Goal: Task Accomplishment & Management: Complete application form

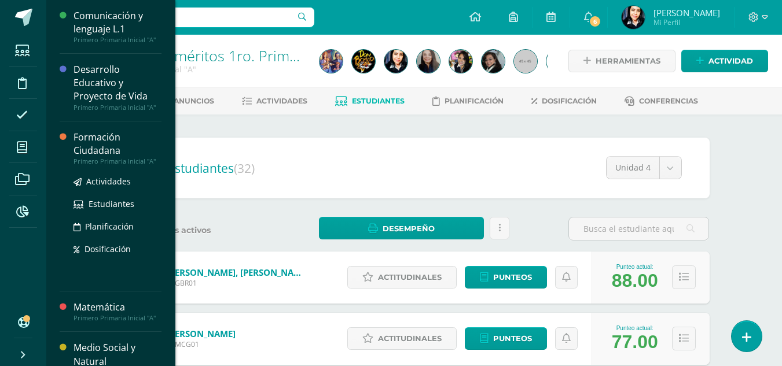
click at [89, 144] on div "Formación Ciudadana" at bounding box center [117, 144] width 88 height 27
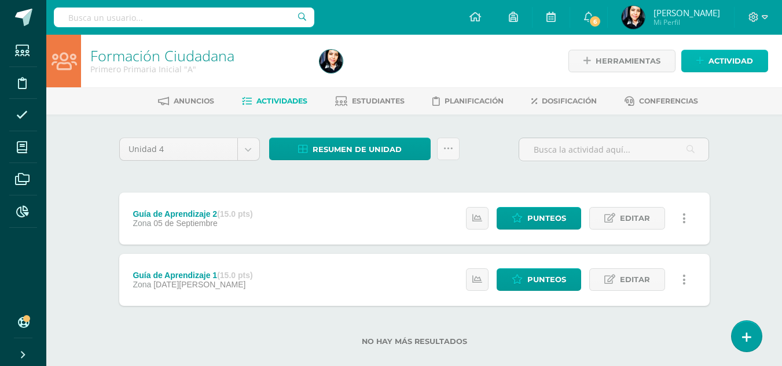
click at [732, 61] on span "Actividad" at bounding box center [730, 60] width 45 height 21
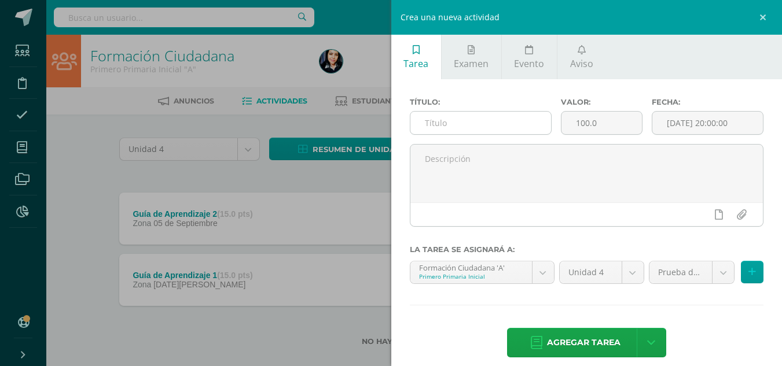
click at [510, 121] on input "text" at bounding box center [480, 123] width 141 height 23
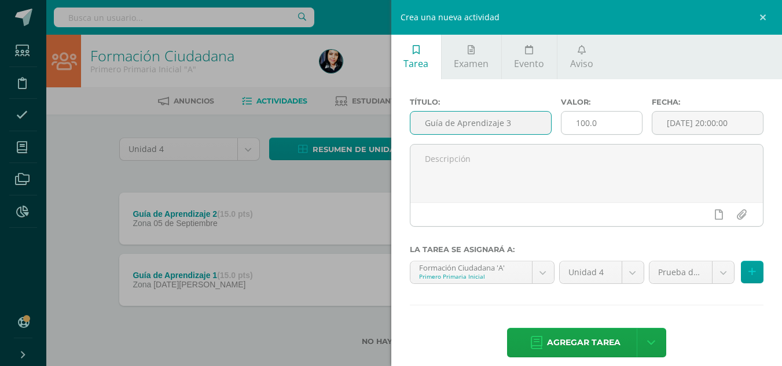
type input "Guía de Aprendizaje 3"
click at [579, 126] on input "100.0" at bounding box center [601, 123] width 80 height 23
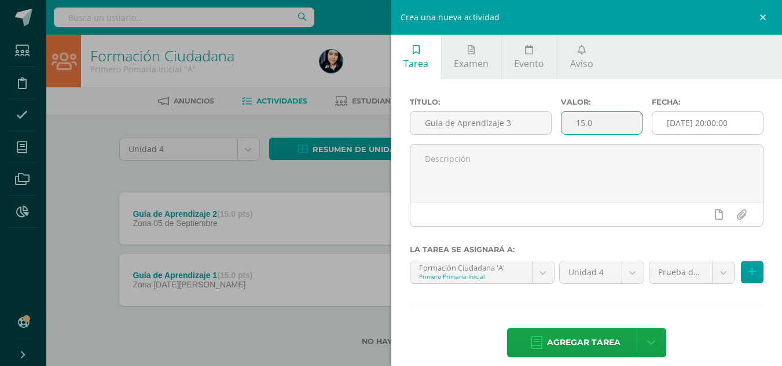
type input "15.0"
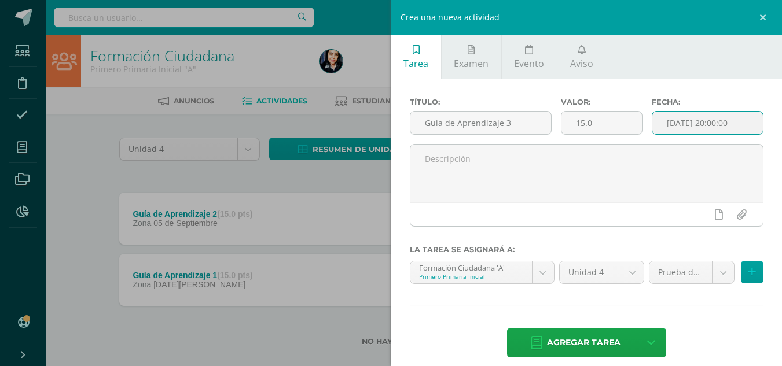
click at [696, 119] on input "[DATE] 20:00:00" at bounding box center [707, 123] width 111 height 23
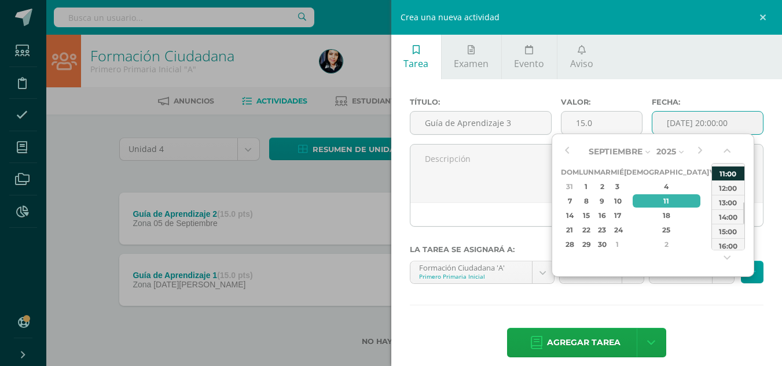
click at [727, 171] on div "11:00" at bounding box center [728, 173] width 32 height 14
type input "2025-09-11 11:00"
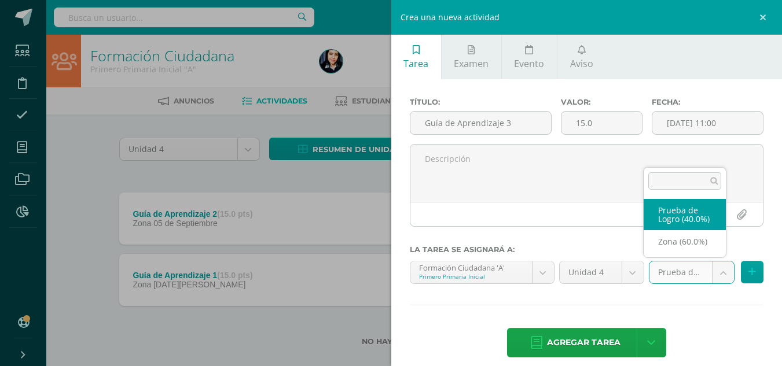
click at [715, 269] on body "Estudiantes Disciplina Asistencia Mis cursos Archivos Reportes Soporte Centro d…" at bounding box center [391, 191] width 782 height 383
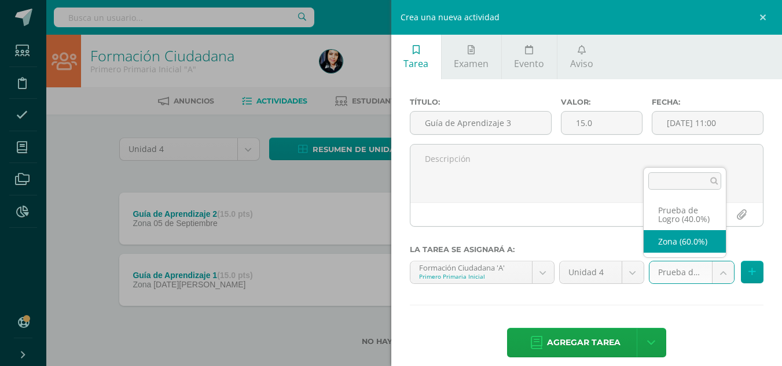
select select "153244"
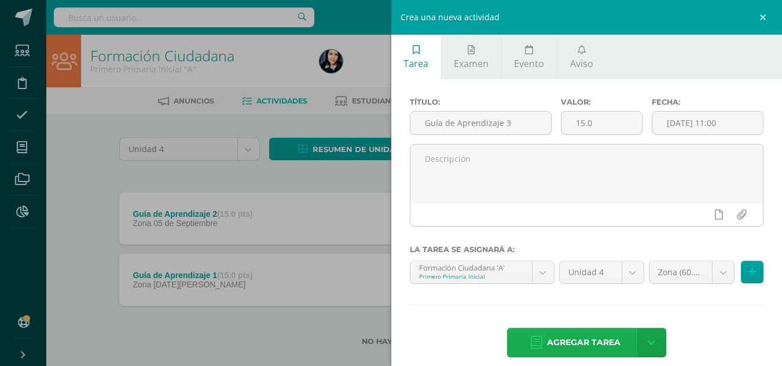
click at [591, 342] on span "Agregar tarea" at bounding box center [583, 343] width 73 height 28
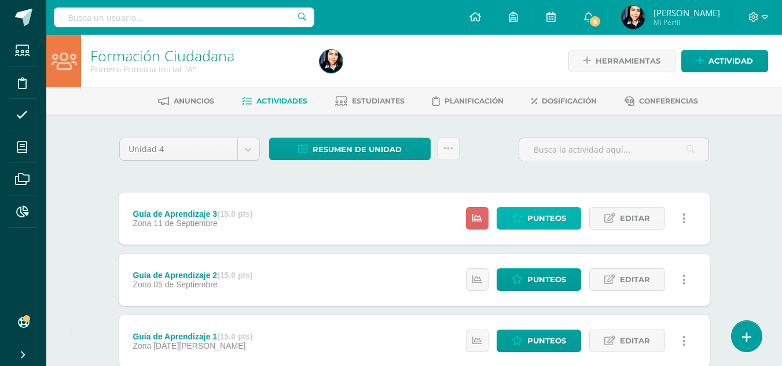
click at [553, 219] on span "Punteos" at bounding box center [546, 218] width 39 height 21
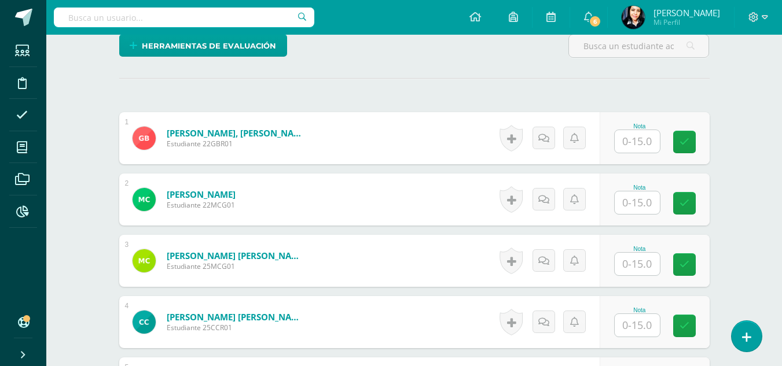
scroll to position [348, 0]
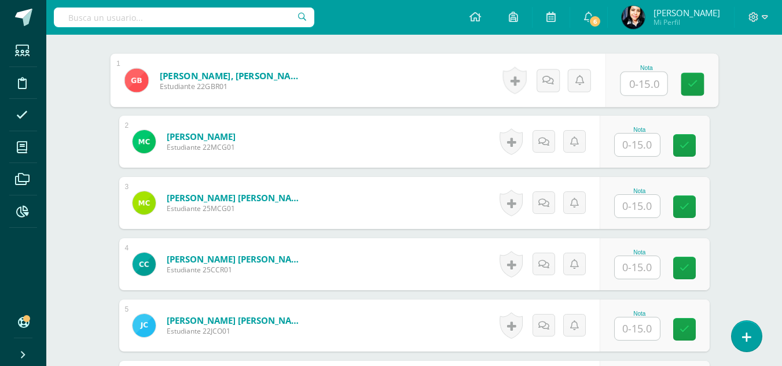
click at [644, 88] on input "text" at bounding box center [643, 83] width 46 height 23
type input "15"
click at [634, 145] on input "text" at bounding box center [637, 145] width 45 height 23
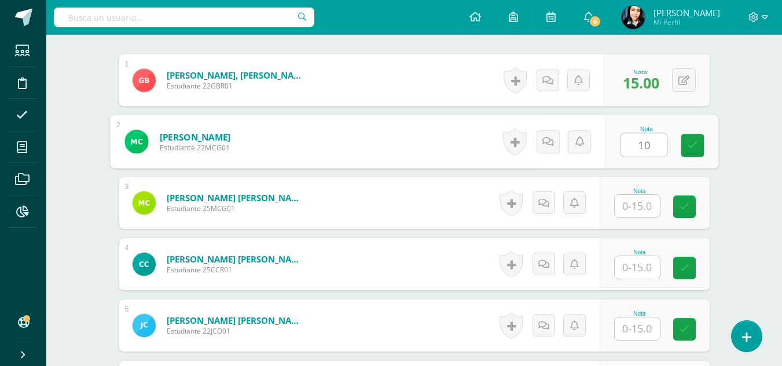
type input "10"
click at [642, 208] on input "text" at bounding box center [637, 206] width 45 height 23
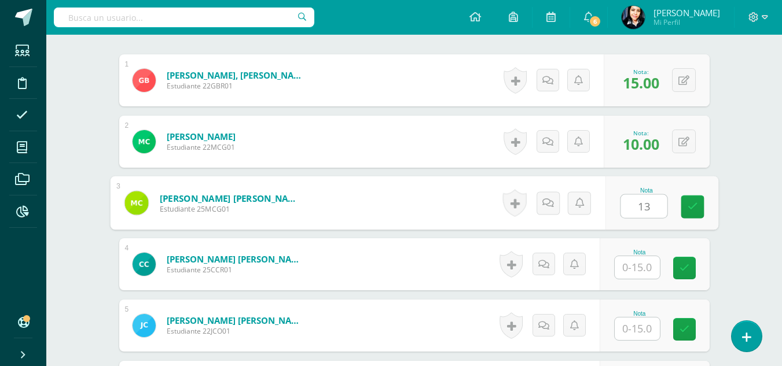
type input "13"
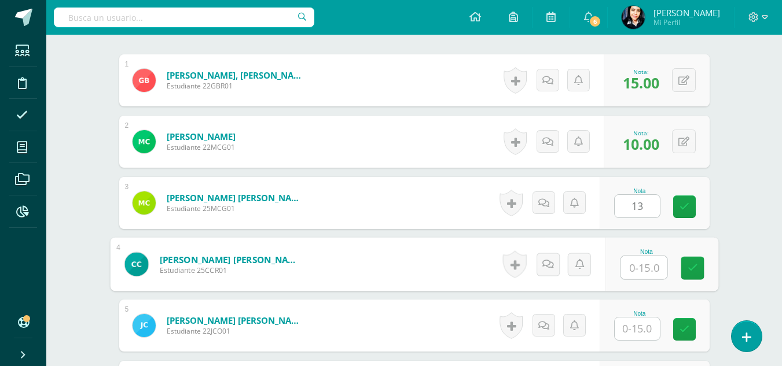
click at [637, 271] on input "text" at bounding box center [643, 267] width 46 height 23
type input "14"
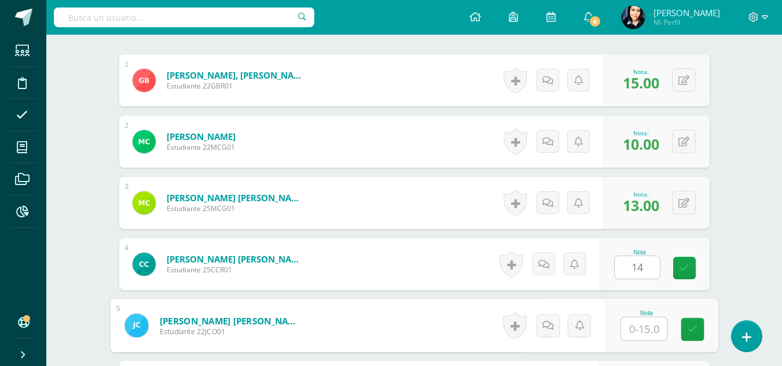
click at [638, 330] on input "text" at bounding box center [643, 329] width 46 height 23
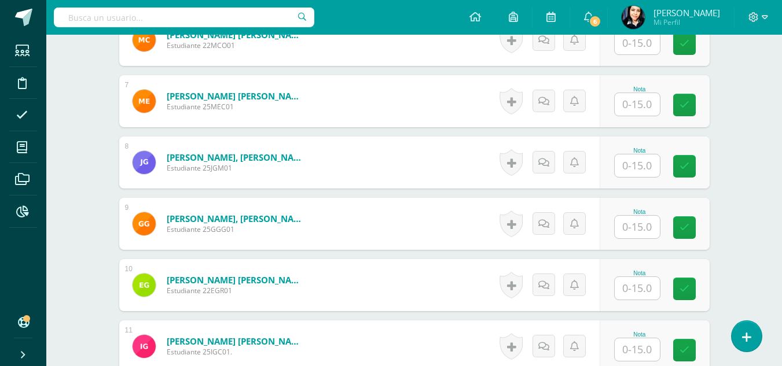
scroll to position [637, 0]
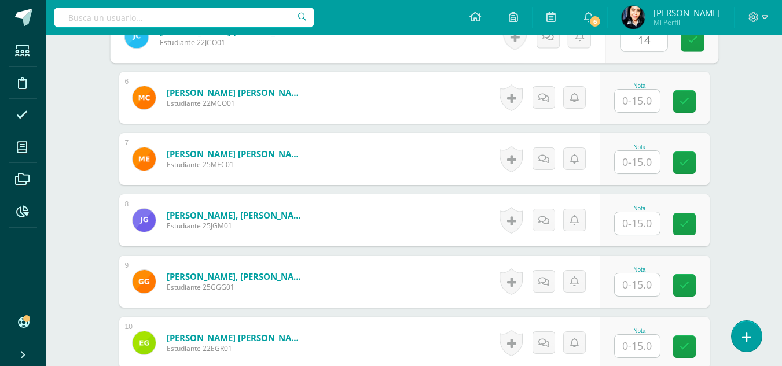
type input "14"
click at [640, 162] on input "text" at bounding box center [637, 162] width 45 height 23
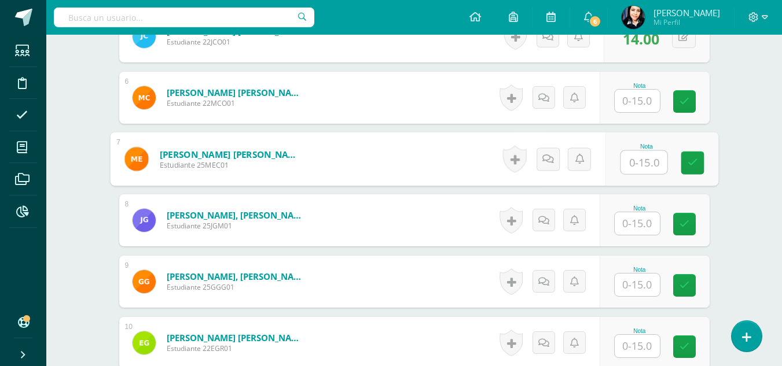
type input "5"
click at [692, 170] on link at bounding box center [692, 163] width 23 height 23
click at [557, 159] on icon at bounding box center [560, 159] width 12 height 10
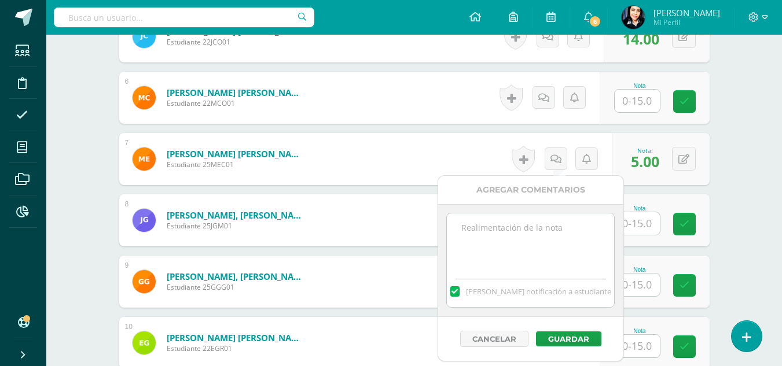
click at [558, 229] on textarea at bounding box center [530, 243] width 167 height 58
type textarea "No entregó tarea"
click at [573, 340] on button "Guardar" at bounding box center [568, 339] width 65 height 15
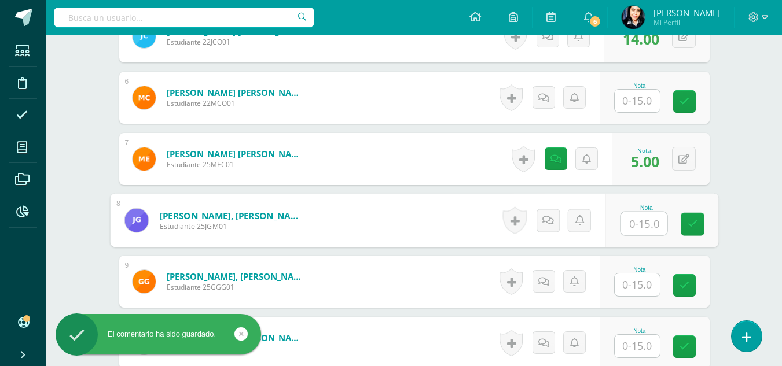
click at [641, 225] on input "text" at bounding box center [643, 223] width 46 height 23
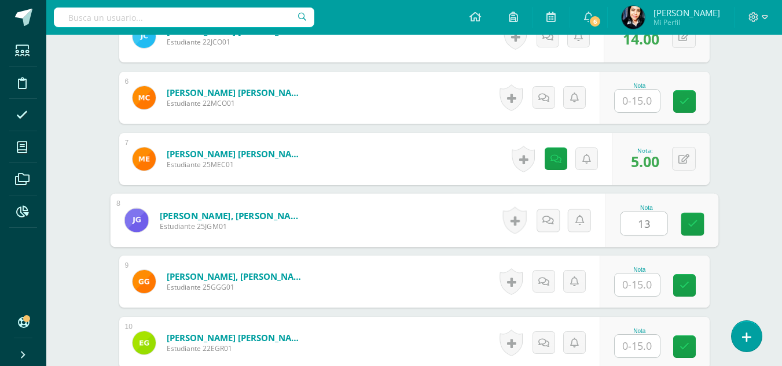
scroll to position [753, 0]
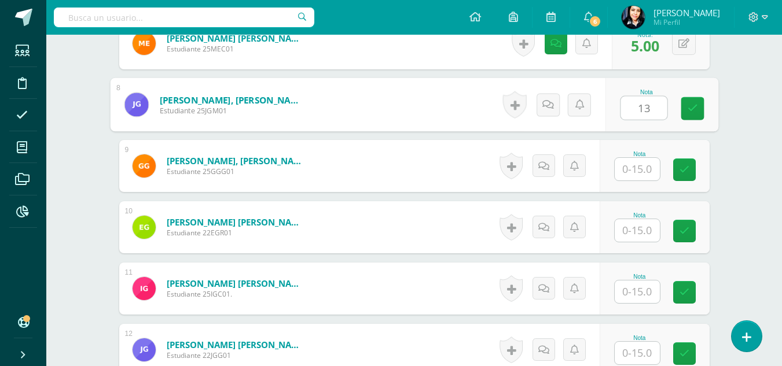
type input "13"
click at [640, 164] on input "text" at bounding box center [637, 169] width 45 height 23
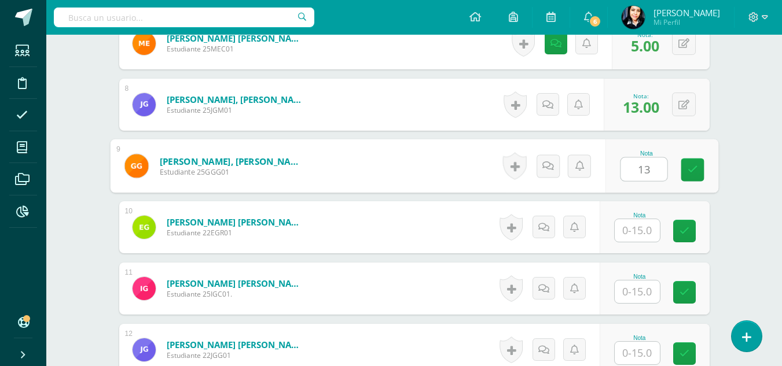
type input "13"
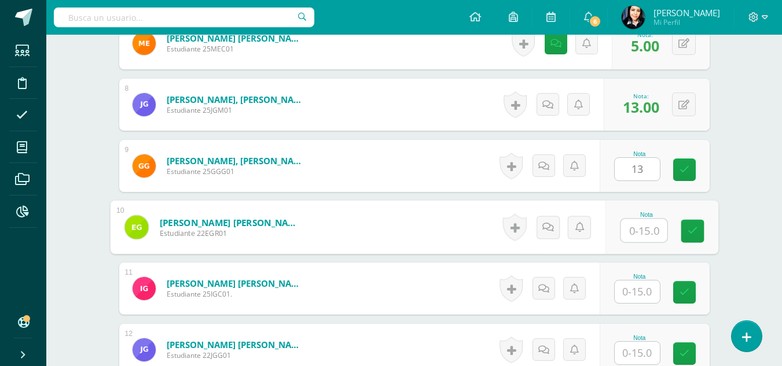
click at [638, 233] on input "text" at bounding box center [643, 230] width 46 height 23
type input "13"
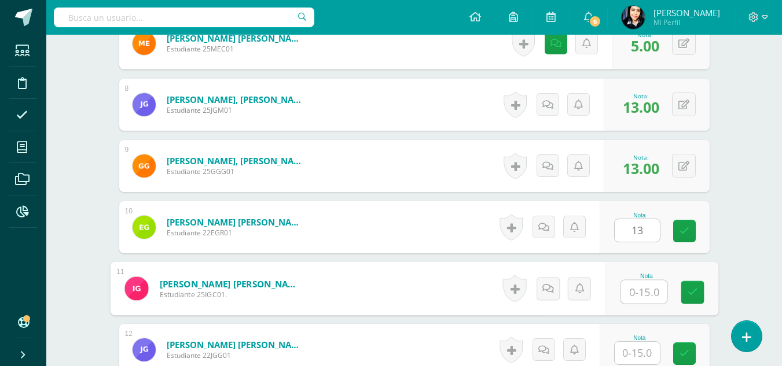
click at [642, 291] on input "text" at bounding box center [643, 292] width 46 height 23
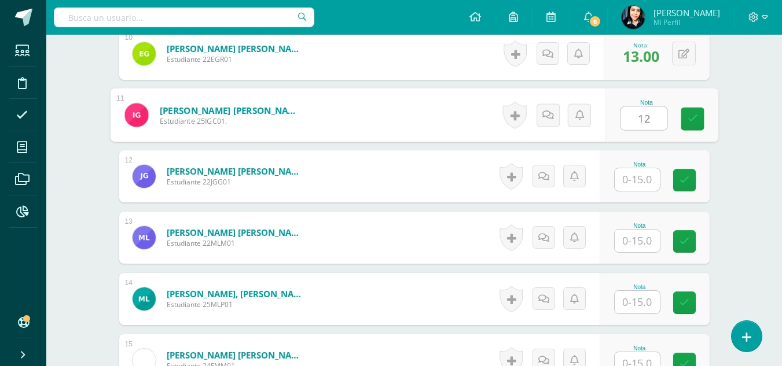
scroll to position [984, 0]
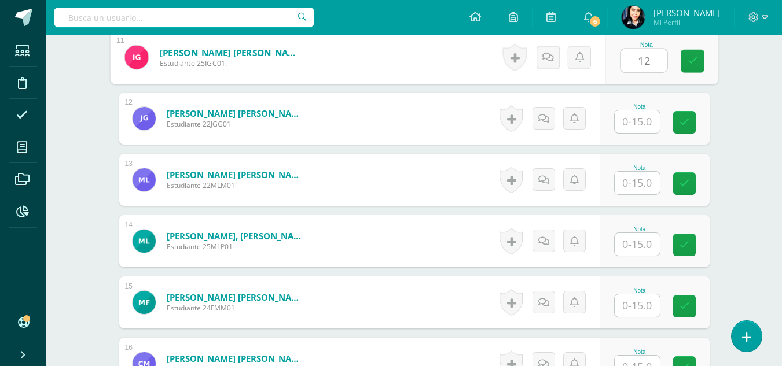
type input "12"
click at [637, 123] on input "text" at bounding box center [637, 122] width 45 height 23
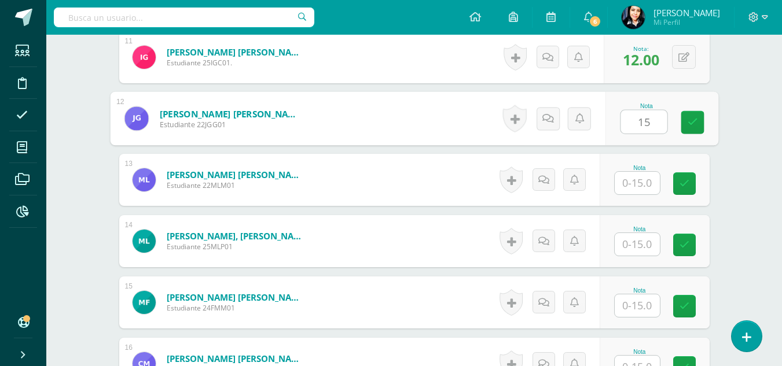
type input "15"
click at [643, 186] on input "text" at bounding box center [637, 183] width 45 height 23
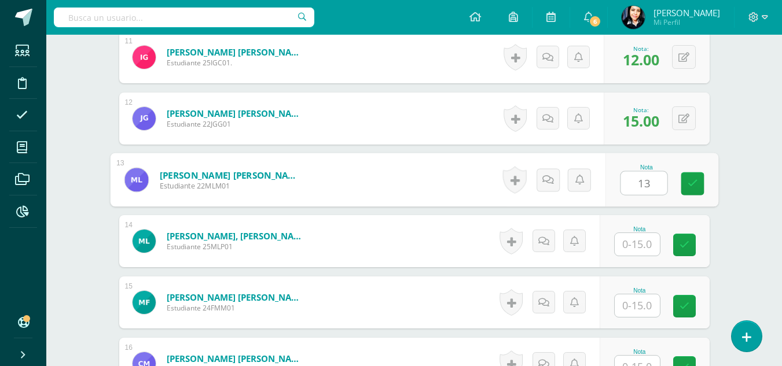
scroll to position [1100, 0]
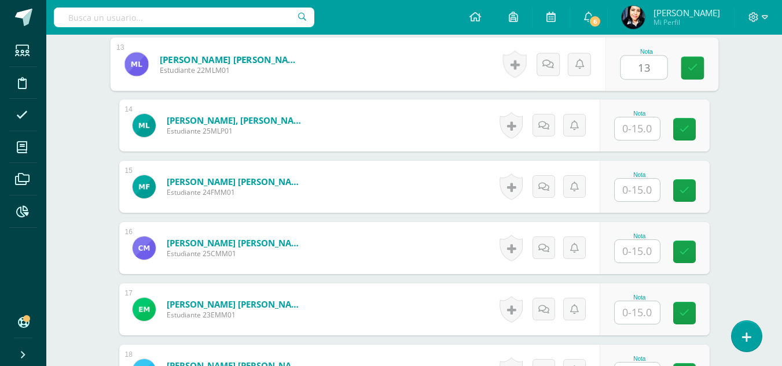
type input "13"
click at [641, 129] on input "text" at bounding box center [637, 128] width 45 height 23
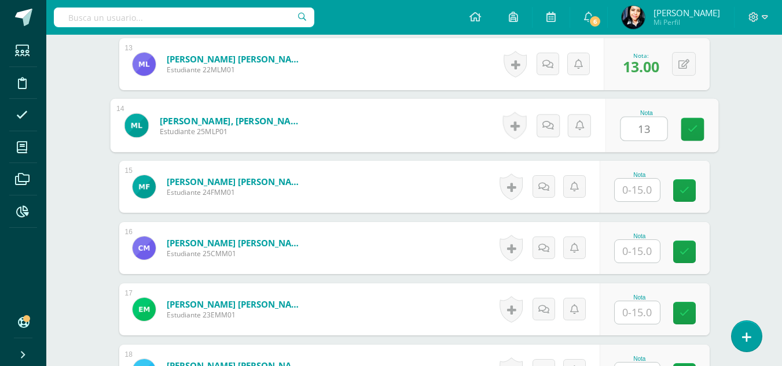
type input "13"
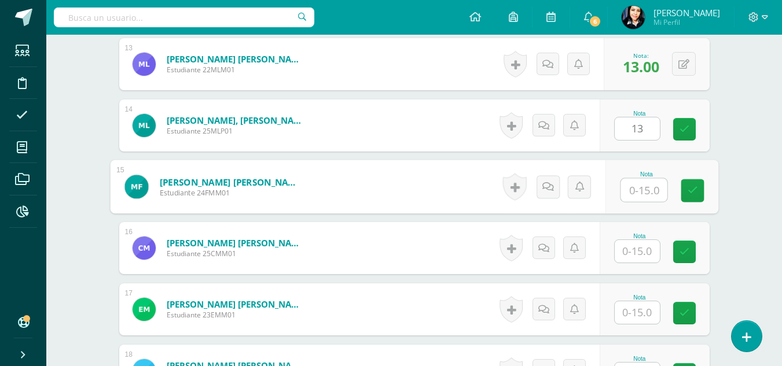
click at [645, 192] on input "text" at bounding box center [643, 190] width 46 height 23
type input "11"
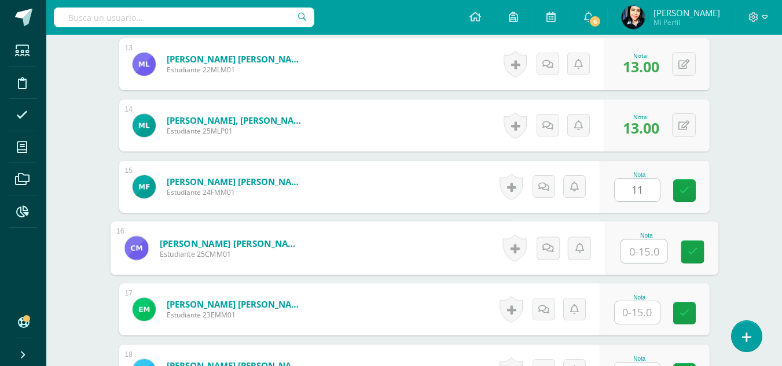
click at [639, 253] on input "text" at bounding box center [643, 251] width 46 height 23
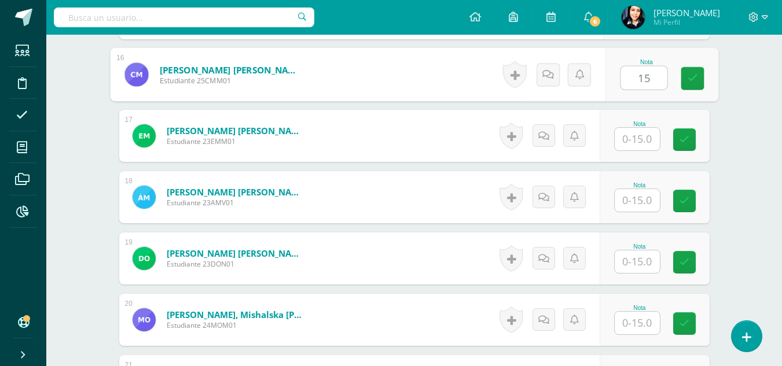
type input "15"
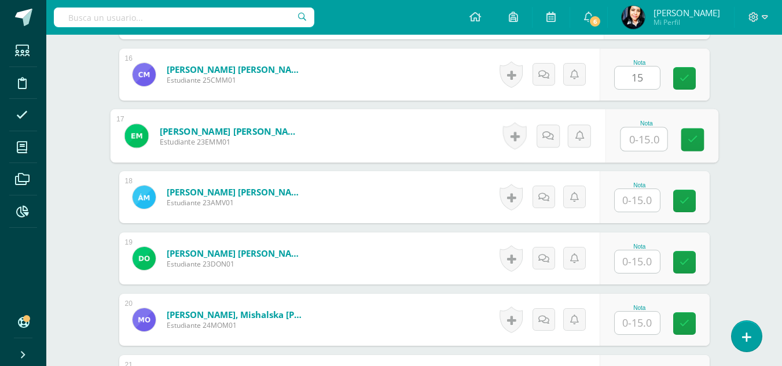
click at [642, 134] on input "text" at bounding box center [643, 139] width 46 height 23
type input "13"
click at [640, 200] on input "text" at bounding box center [637, 200] width 45 height 23
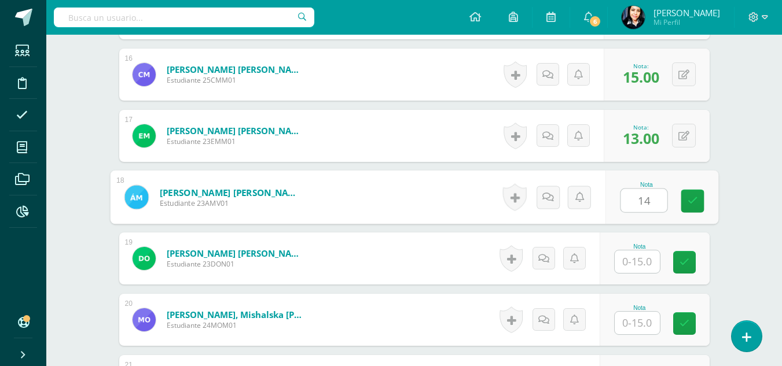
type input "14"
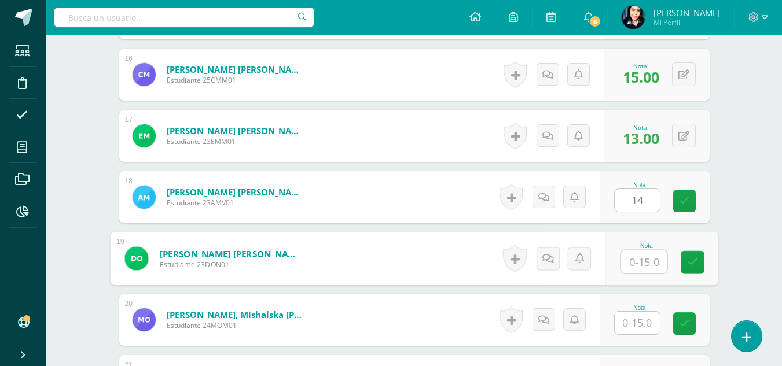
click at [642, 256] on input "text" at bounding box center [643, 262] width 46 height 23
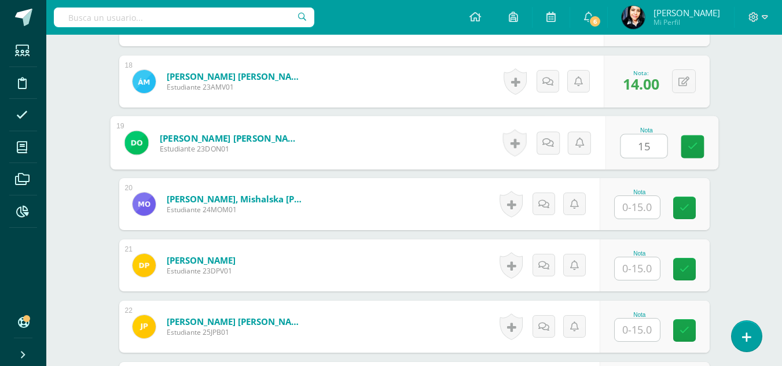
type input "15"
click at [642, 211] on input "text" at bounding box center [637, 207] width 45 height 23
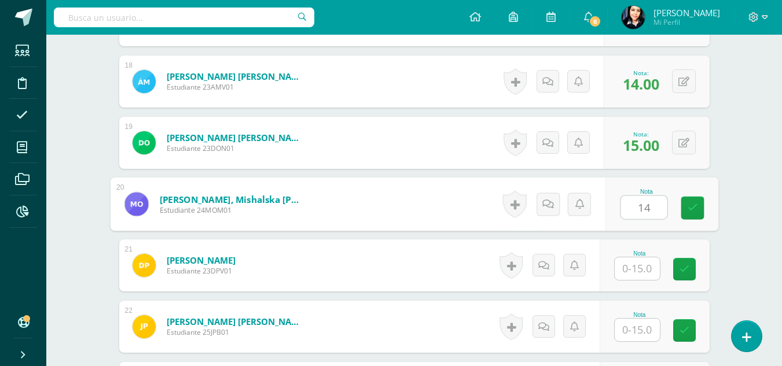
type input "14"
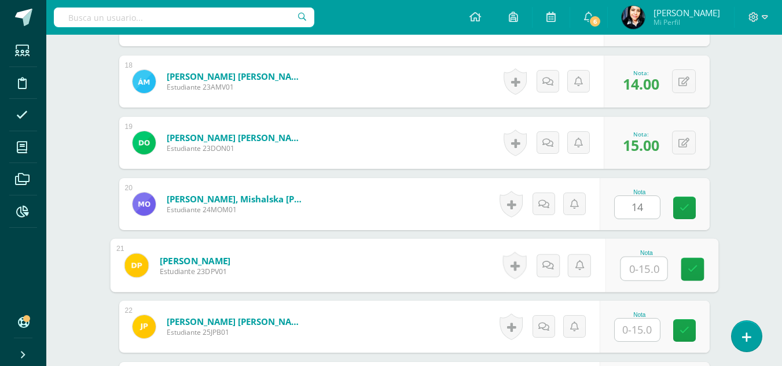
click at [642, 269] on input "text" at bounding box center [643, 269] width 46 height 23
type input "15"
click at [640, 332] on input "text" at bounding box center [637, 330] width 45 height 23
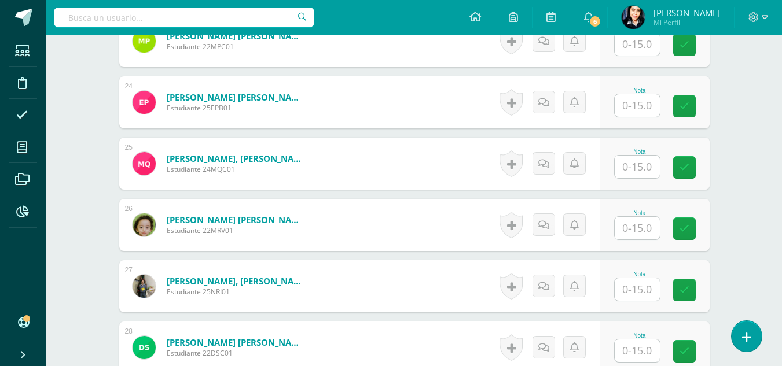
scroll to position [1679, 0]
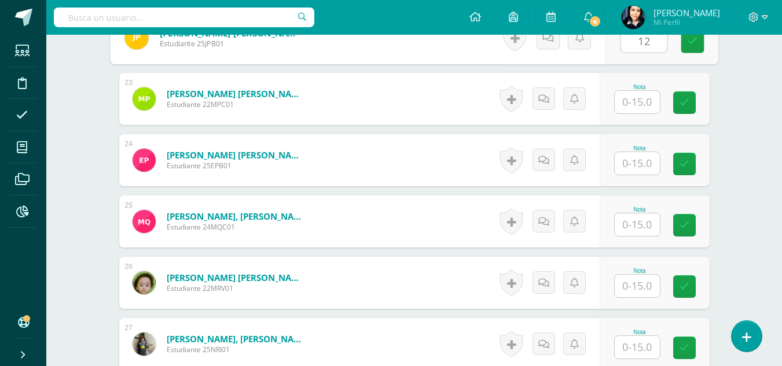
type input "12"
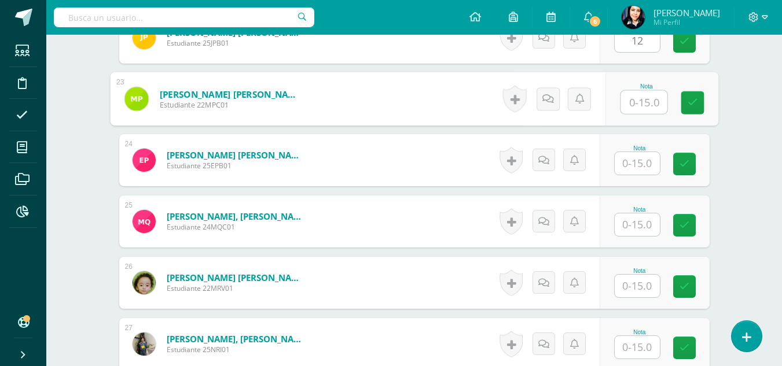
click at [639, 99] on input "text" at bounding box center [643, 102] width 46 height 23
type input "14"
click at [642, 163] on input "text" at bounding box center [637, 163] width 45 height 23
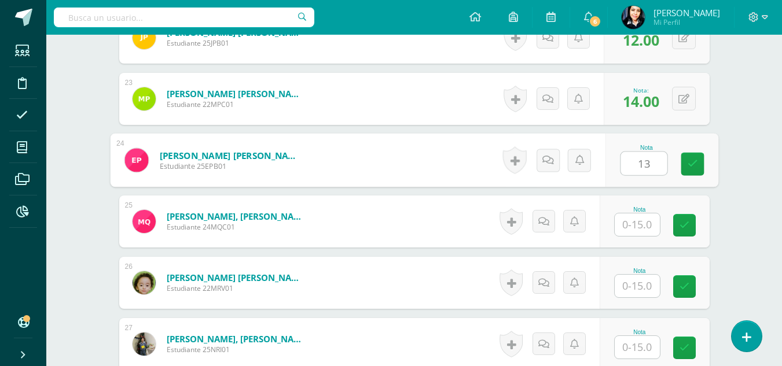
type input "13"
click at [642, 226] on input "text" at bounding box center [637, 225] width 45 height 23
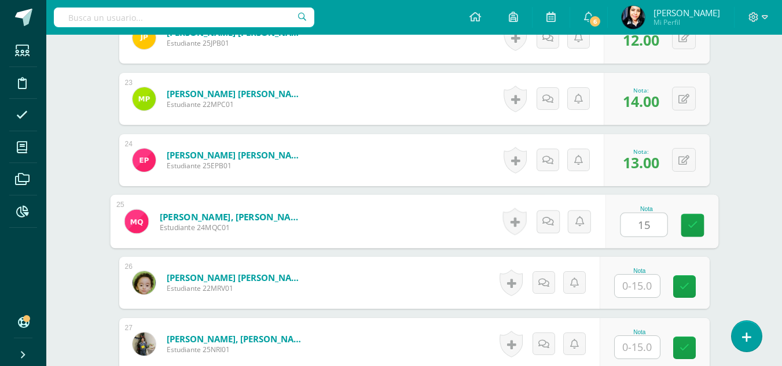
type input "15"
click at [640, 291] on input "text" at bounding box center [637, 286] width 45 height 23
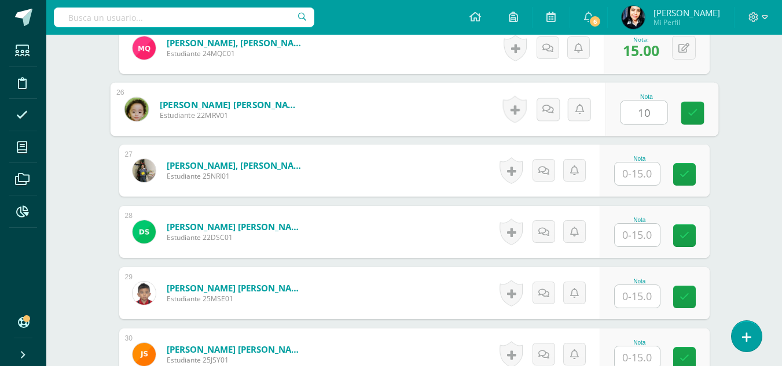
scroll to position [1910, 0]
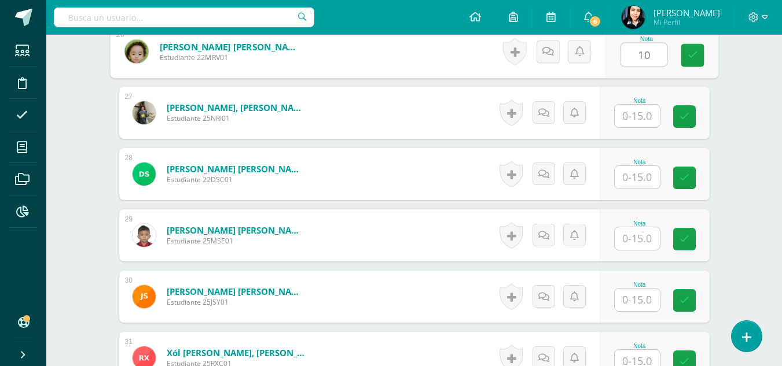
type input "10"
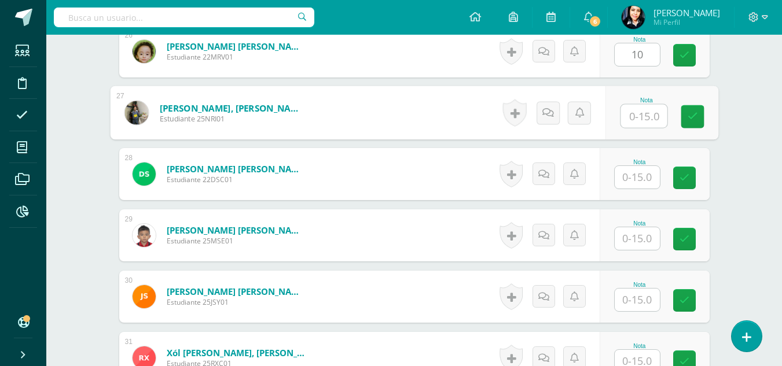
click at [642, 117] on input "text" at bounding box center [643, 116] width 46 height 23
type input "15"
click at [640, 182] on input "text" at bounding box center [637, 177] width 45 height 23
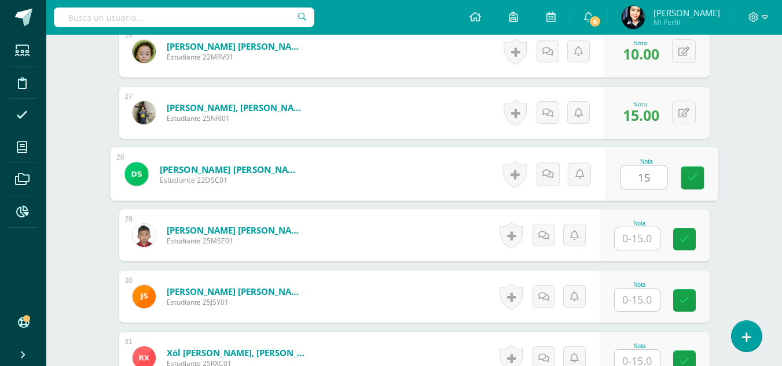
type input "15"
click at [636, 238] on input "text" at bounding box center [637, 238] width 45 height 23
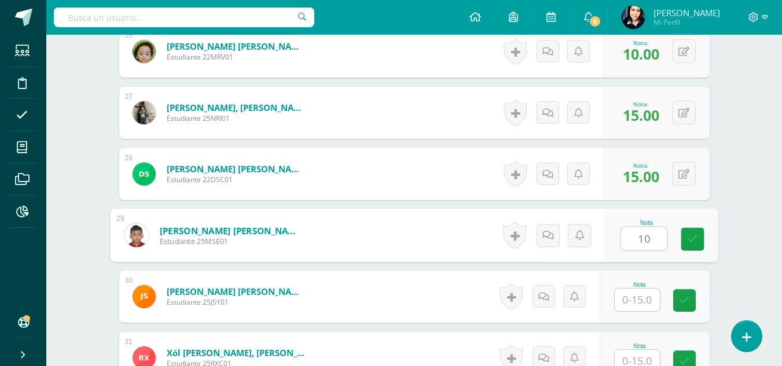
scroll to position [2084, 0]
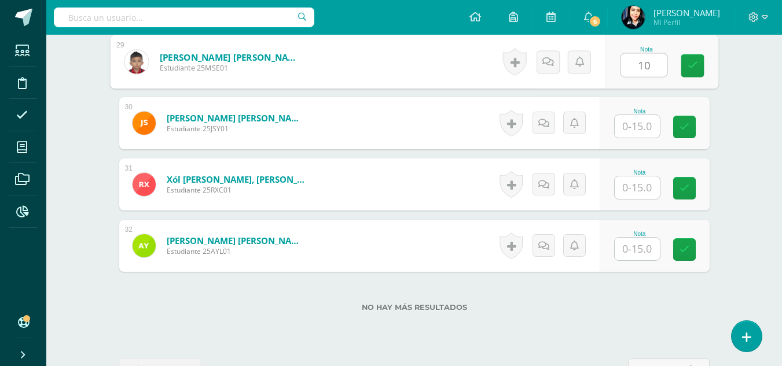
type input "10"
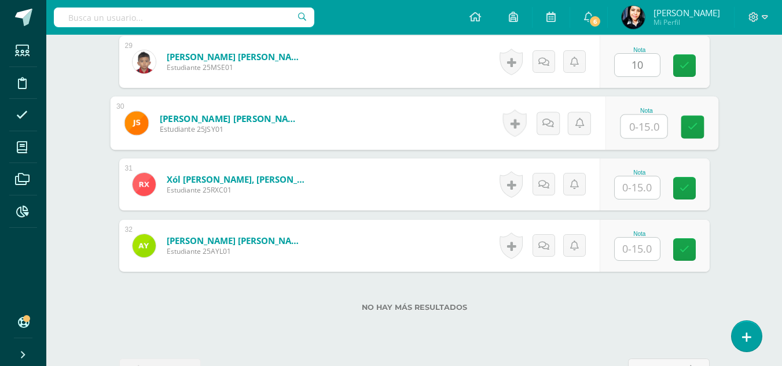
click at [635, 127] on input "text" at bounding box center [643, 126] width 46 height 23
type input "13"
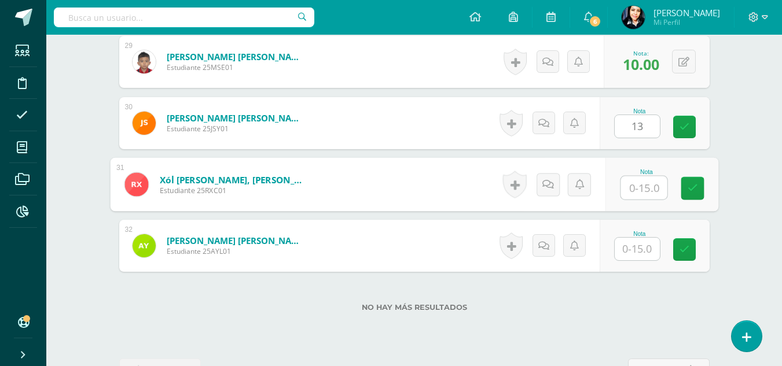
click at [640, 185] on input "text" at bounding box center [643, 188] width 46 height 23
type input "15"
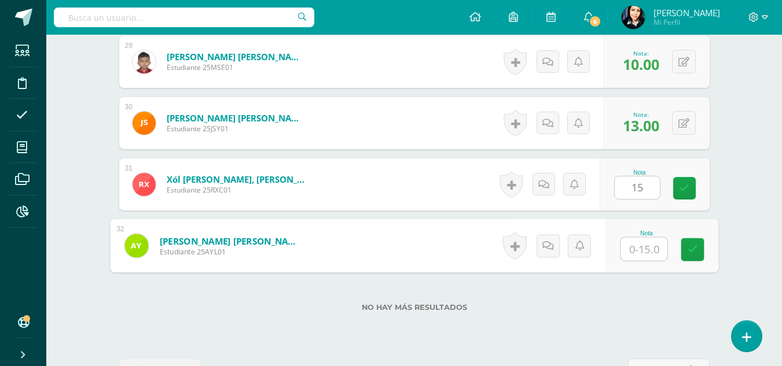
click at [641, 245] on input "text" at bounding box center [643, 249] width 46 height 23
type input "8"
click at [690, 251] on icon at bounding box center [692, 250] width 10 height 10
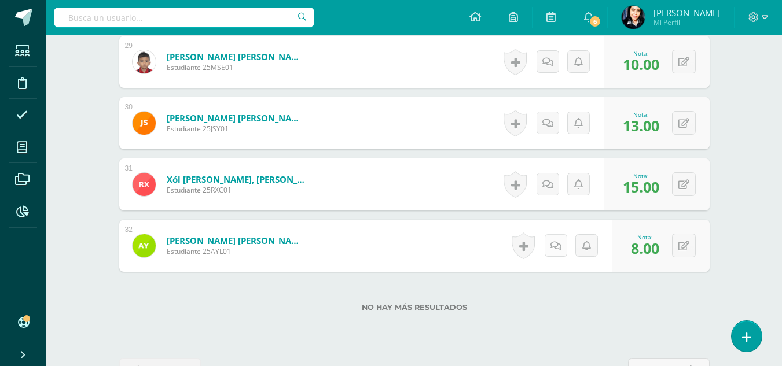
click at [558, 242] on icon at bounding box center [555, 246] width 11 height 10
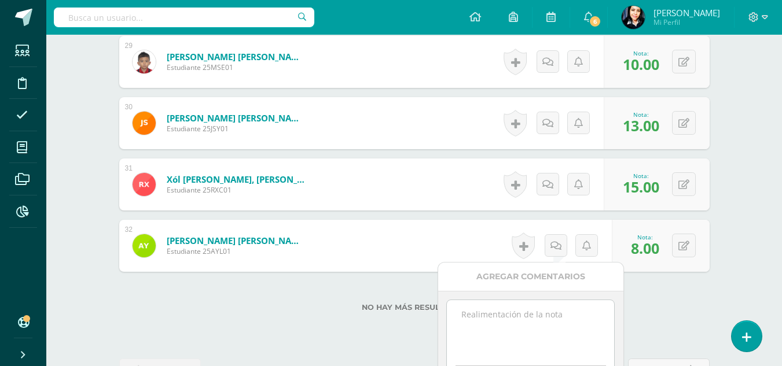
click at [556, 311] on textarea at bounding box center [530, 329] width 167 height 58
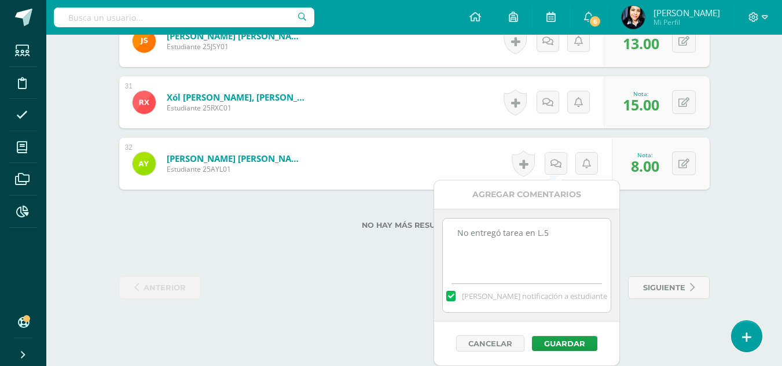
drag, startPoint x: 553, startPoint y: 229, endPoint x: 459, endPoint y: 230, distance: 93.8
click at [459, 230] on textarea "No entregó tarea en L.5" at bounding box center [526, 248] width 167 height 58
type textarea "No entregó tarea en L.5"
click at [553, 340] on button "Guardar" at bounding box center [564, 343] width 65 height 15
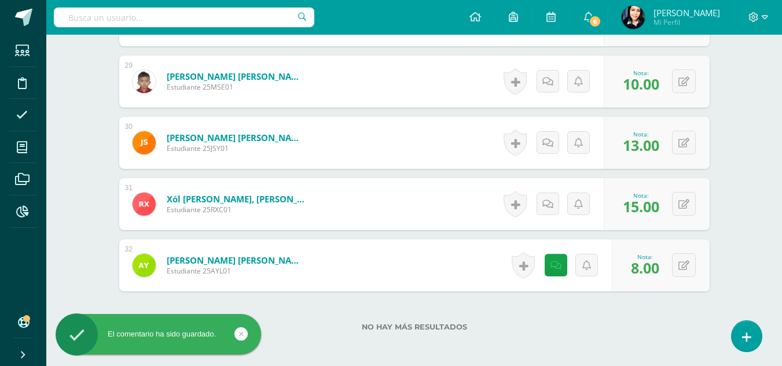
scroll to position [2006, 0]
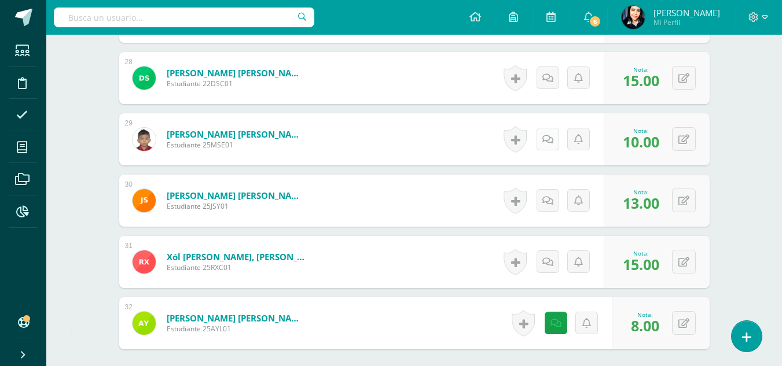
click at [547, 138] on icon at bounding box center [547, 140] width 11 height 10
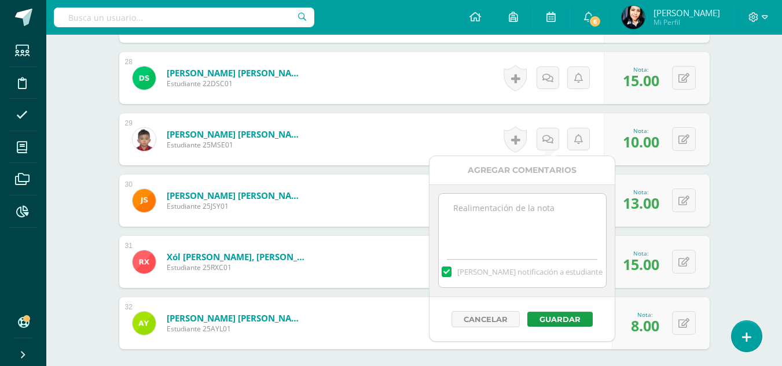
paste textarea "No entregó tarea en L.5"
type textarea "No entregó tarea en L.5"
click at [578, 315] on button "Guardar" at bounding box center [559, 319] width 65 height 15
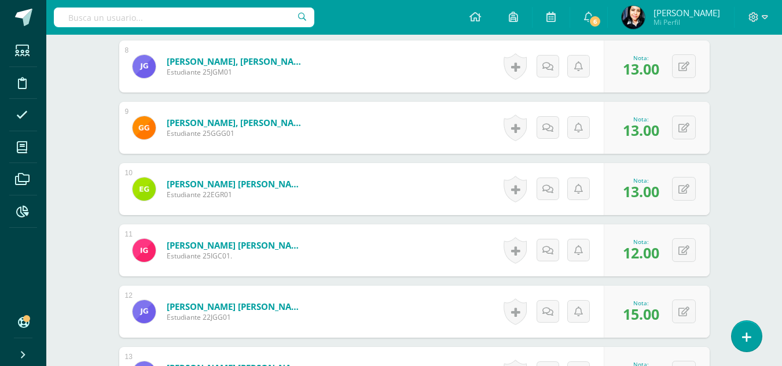
scroll to position [618, 0]
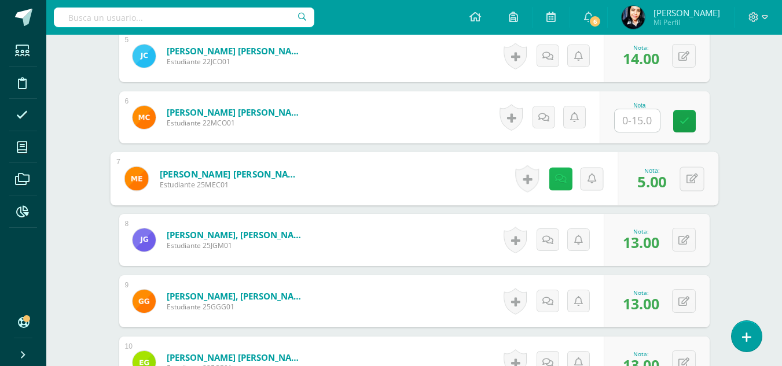
click at [562, 178] on link at bounding box center [560, 178] width 23 height 23
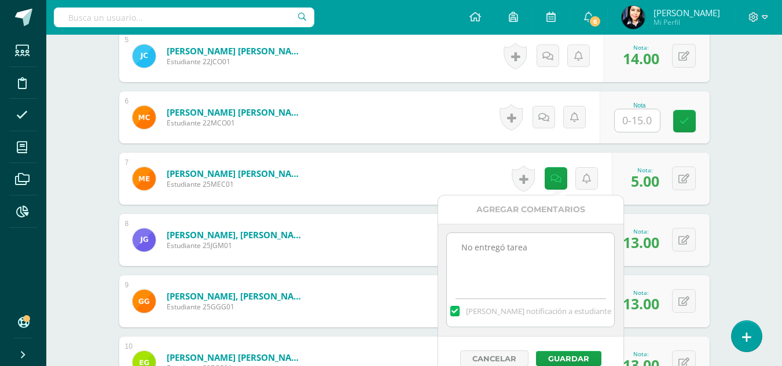
click at [533, 247] on textarea "No entregó tarea" at bounding box center [530, 262] width 167 height 58
type textarea "N"
paste textarea "No entregó tarea en L.5"
type textarea "No entregó tarea en L.5"
click at [567, 356] on button "Guardar" at bounding box center [568, 358] width 65 height 15
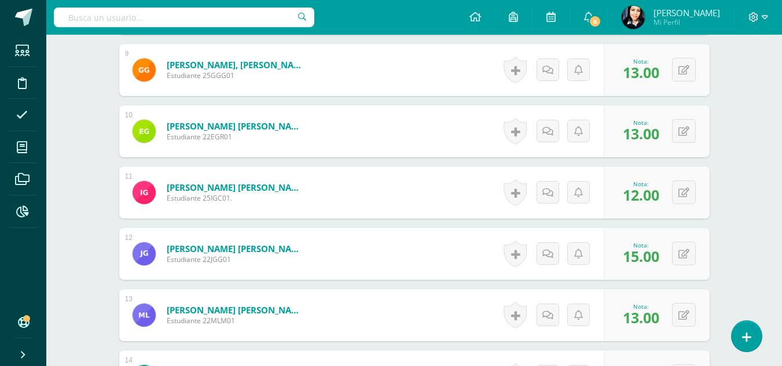
scroll to position [1023, 0]
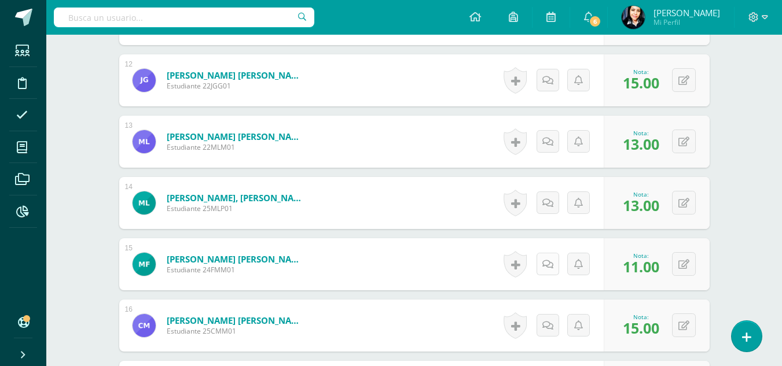
click at [551, 265] on icon at bounding box center [547, 265] width 11 height 10
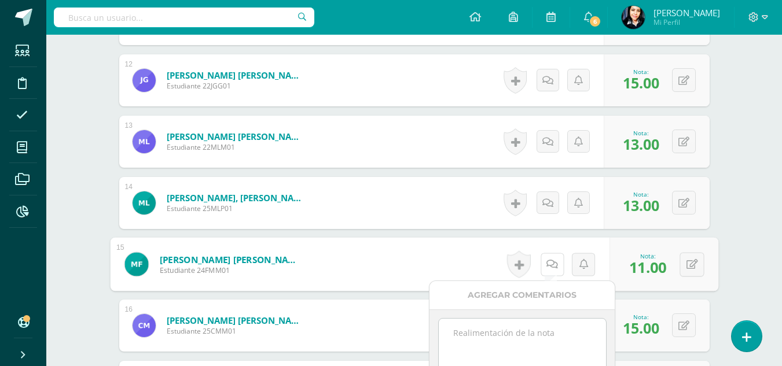
scroll to position [1138, 0]
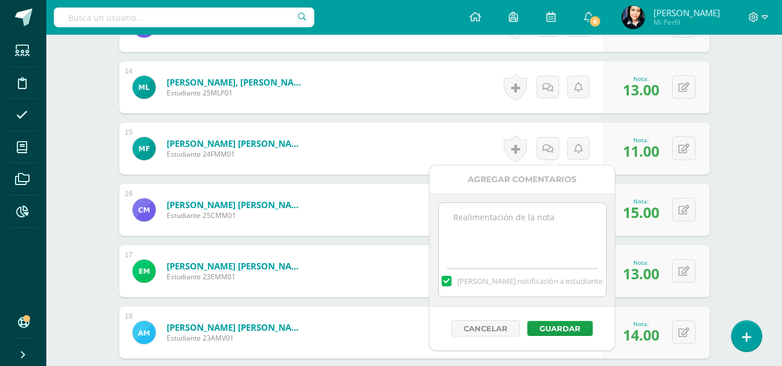
paste textarea "No entregó tarea en L.5"
click at [522, 219] on textarea "No entregó tarea en L.5" at bounding box center [522, 232] width 167 height 58
type textarea "No entregó tarea completa en L.5"
click at [555, 325] on button "Guardar" at bounding box center [559, 328] width 65 height 15
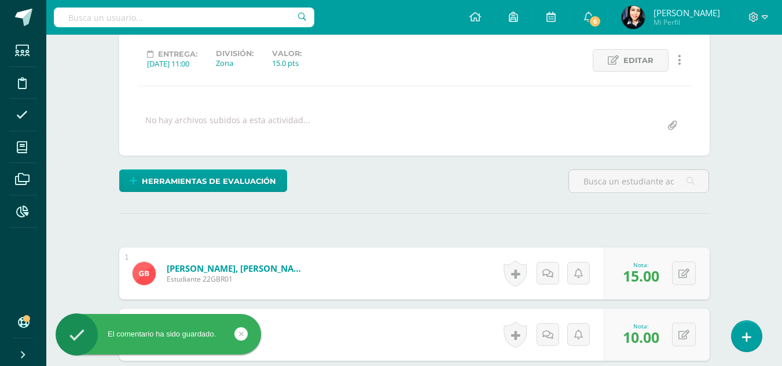
scroll to position [0, 0]
